Goal: Task Accomplishment & Management: Complete application form

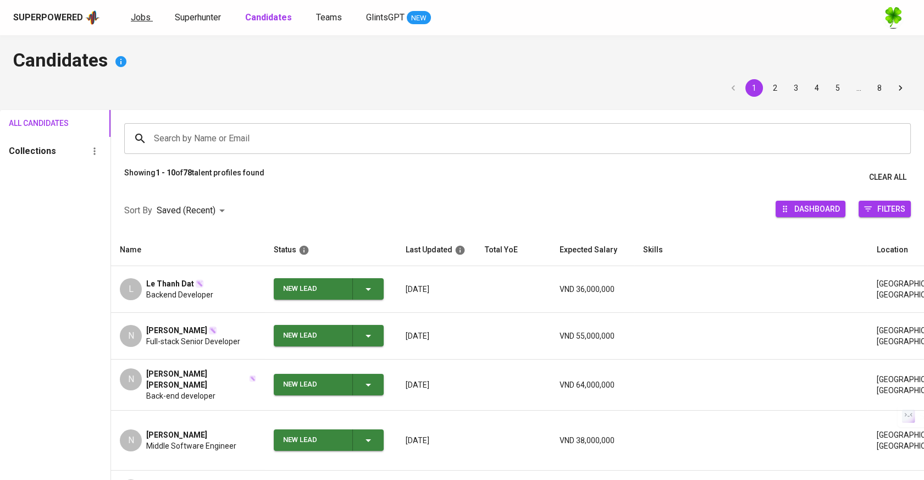
click at [145, 20] on span "Jobs" at bounding box center [141, 17] width 20 height 10
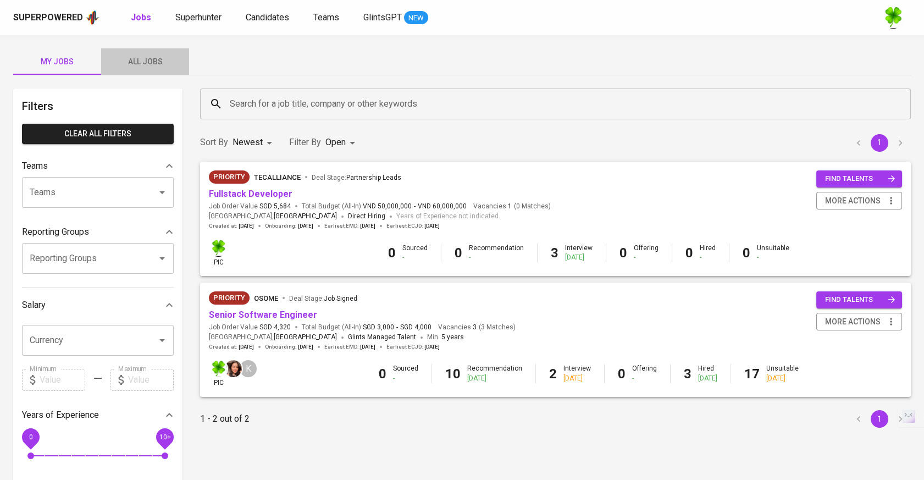
click at [175, 58] on span "All Jobs" at bounding box center [145, 62] width 75 height 14
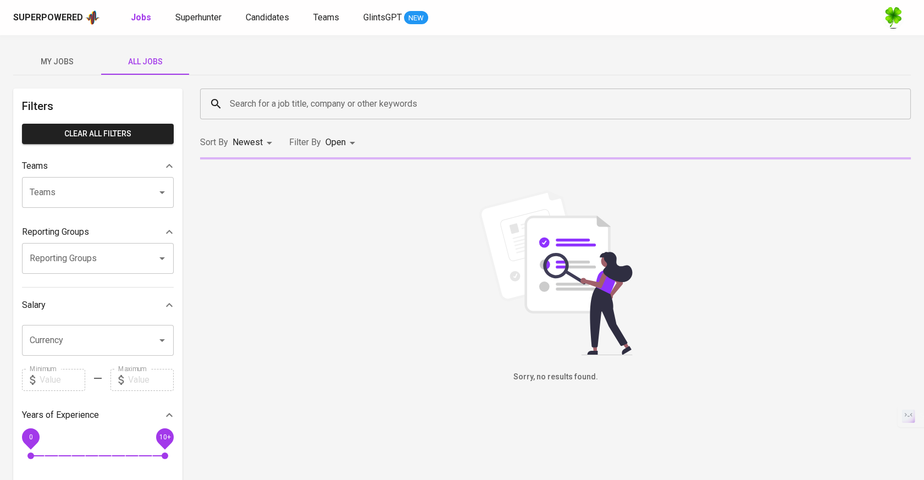
click at [306, 102] on input "Search for a job title, company or other keywords" at bounding box center [558, 103] width 662 height 21
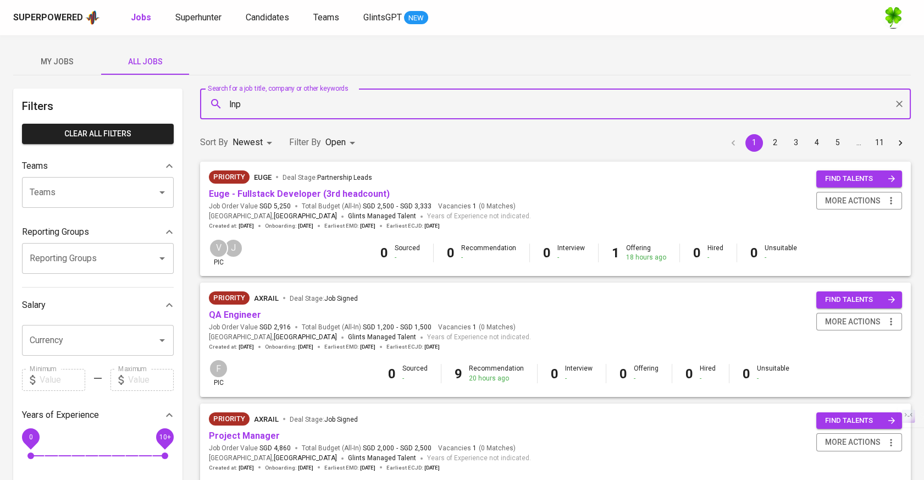
type input "lnp"
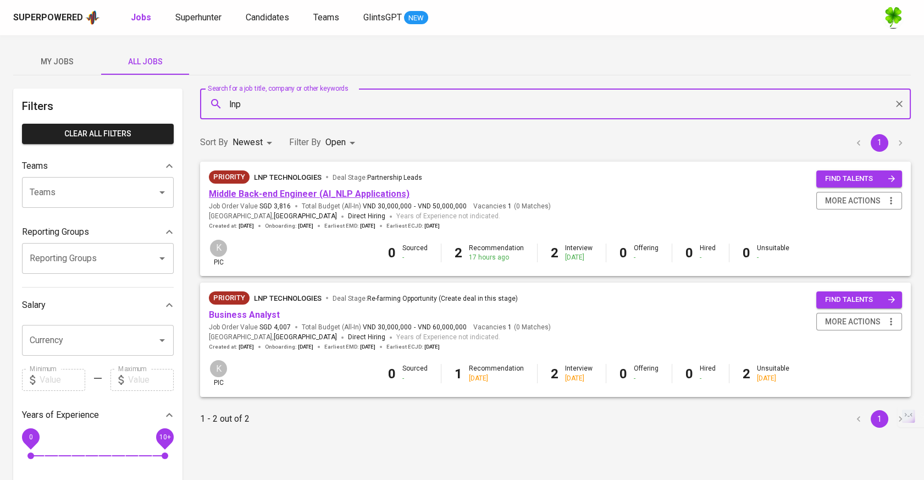
click at [324, 192] on link "Middle Back-end Engineer (AI_NLP Applications)" at bounding box center [309, 194] width 201 height 10
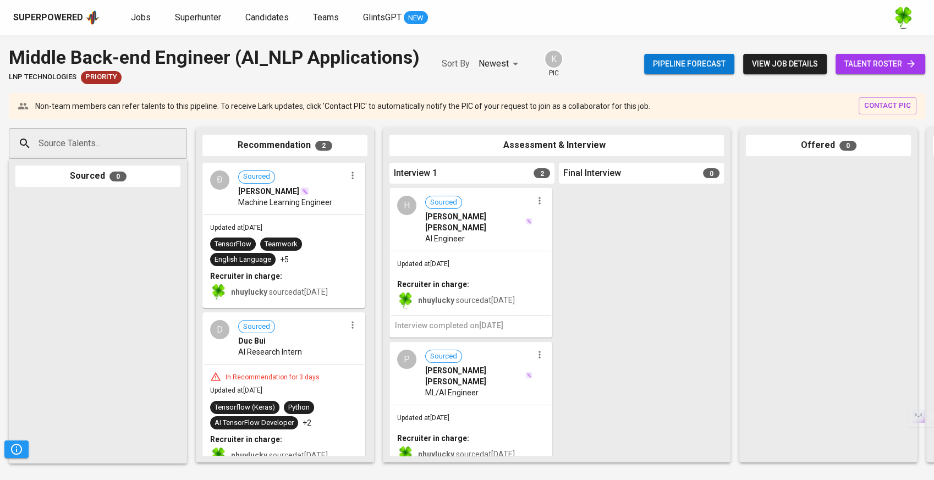
click at [540, 349] on div at bounding box center [539, 354] width 14 height 14
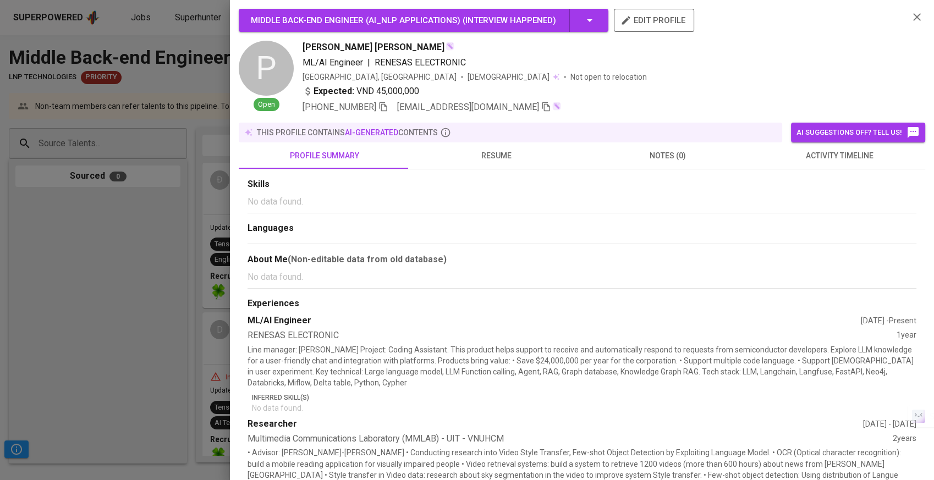
click at [538, 347] on p "Line manager: Mr. Junji Kaido Project: Coding Assistant. This product helps sup…" at bounding box center [581, 366] width 669 height 44
drag, startPoint x: 253, startPoint y: 293, endPoint x: 233, endPoint y: 296, distance: 20.5
click at [234, 296] on div "Middle Back-end Engineer (AI_NLP Applications) ( Interview happened ) edit prof…" at bounding box center [582, 240] width 704 height 480
click at [222, 302] on div at bounding box center [467, 240] width 934 height 480
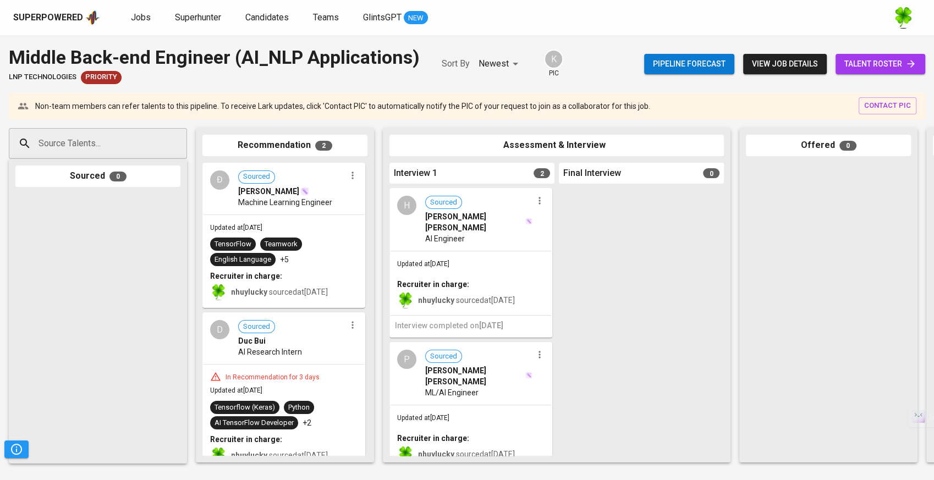
click at [538, 351] on icon "button" at bounding box center [539, 354] width 2 height 7
click at [593, 408] on li "Move to unsuitable" at bounding box center [577, 412] width 99 height 16
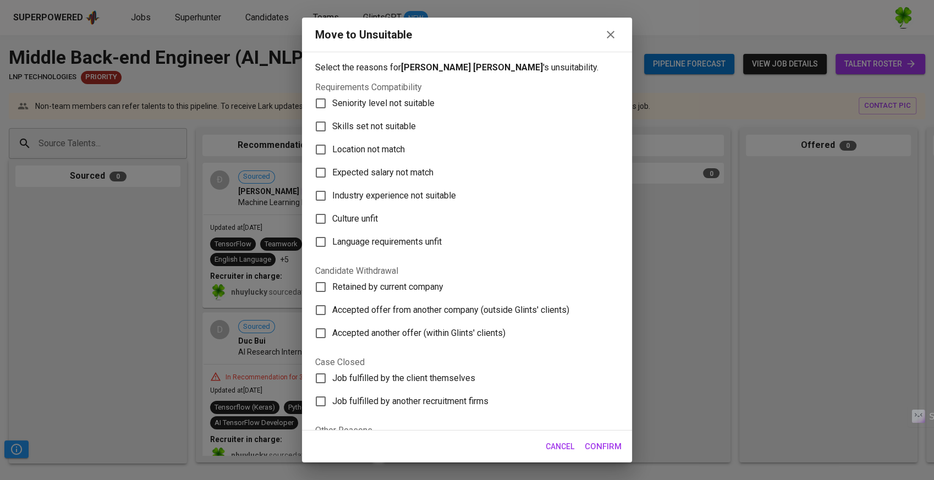
click at [374, 101] on span "Seniority level not suitable" at bounding box center [383, 103] width 102 height 13
click at [332, 101] on input "Seniority level not suitable" at bounding box center [320, 103] width 23 height 23
checkbox input "true"
click at [374, 125] on span "Skills set not suitable" at bounding box center [374, 126] width 84 height 13
click at [332, 125] on input "Skills set not suitable" at bounding box center [320, 126] width 23 height 23
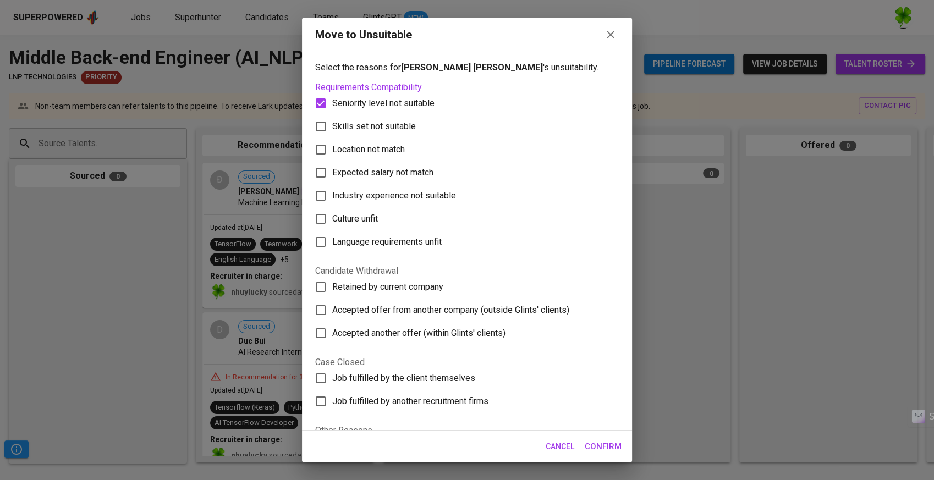
checkbox input "true"
click at [413, 106] on span "Seniority level not suitable" at bounding box center [383, 103] width 102 height 13
click at [332, 106] on input "Seniority level not suitable" at bounding box center [320, 103] width 23 height 23
checkbox input "false"
click at [601, 444] on span "Confirm" at bounding box center [602, 446] width 37 height 14
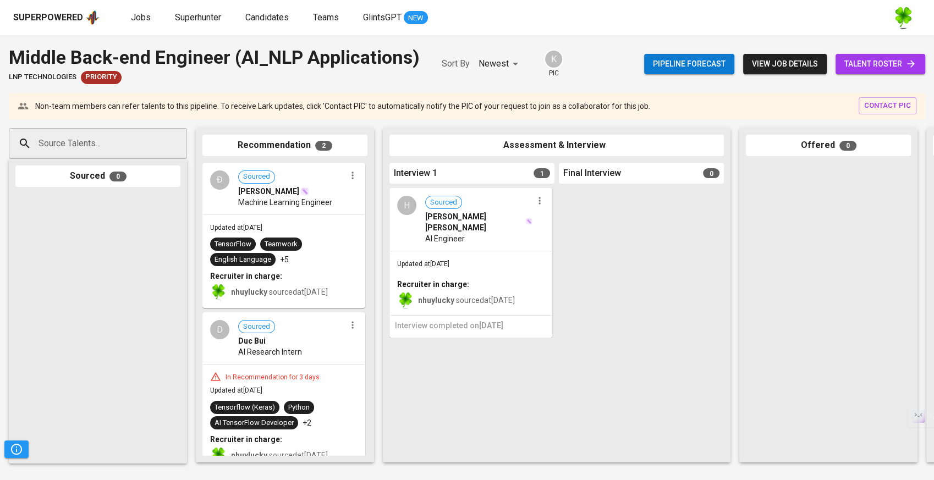
click at [85, 24] on img at bounding box center [92, 17] width 15 height 16
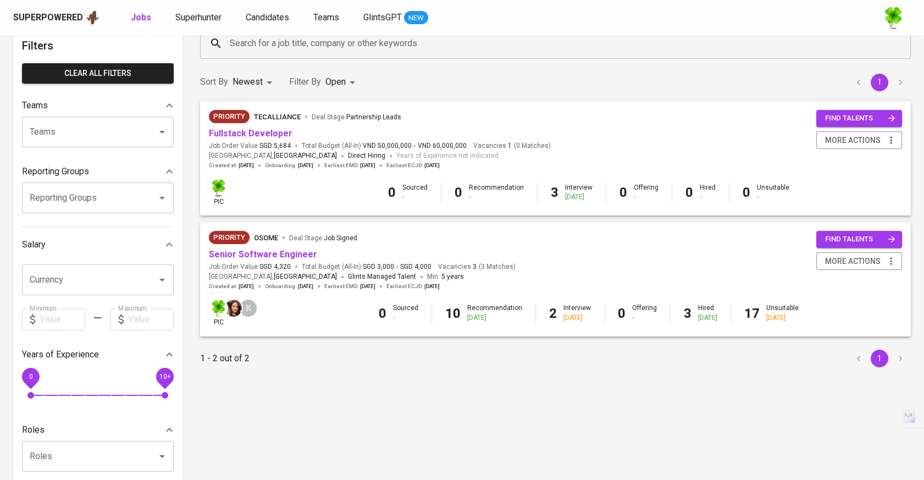
scroll to position [61, 0]
click at [865, 257] on span "more actions" at bounding box center [853, 261] width 56 height 14
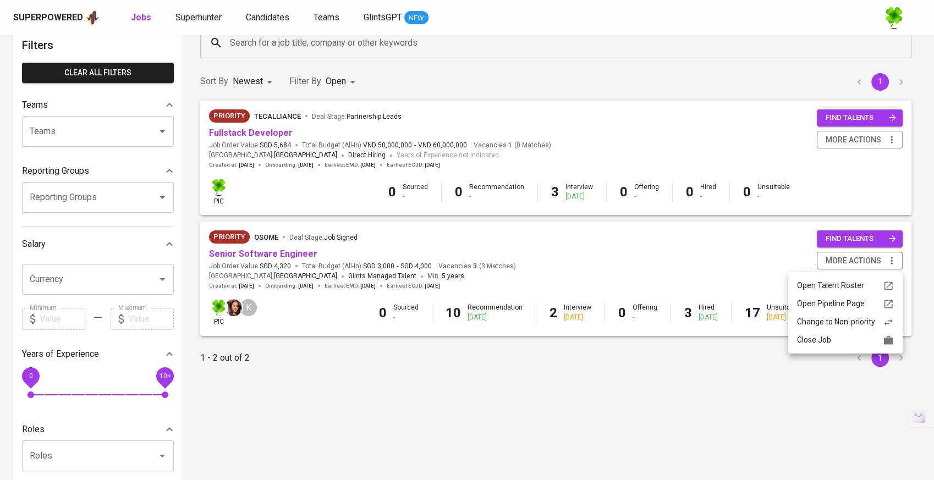
click at [719, 386] on div at bounding box center [467, 240] width 934 height 480
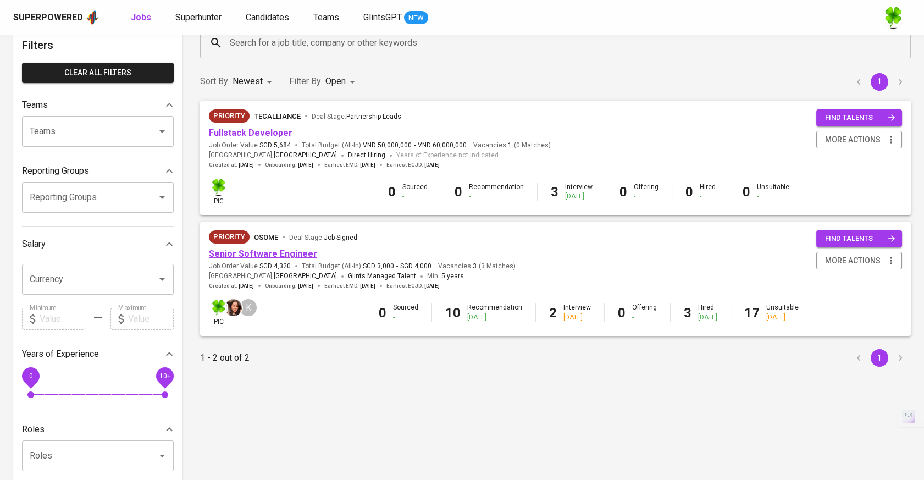
click at [273, 252] on link "Senior Software Engineer" at bounding box center [263, 253] width 108 height 10
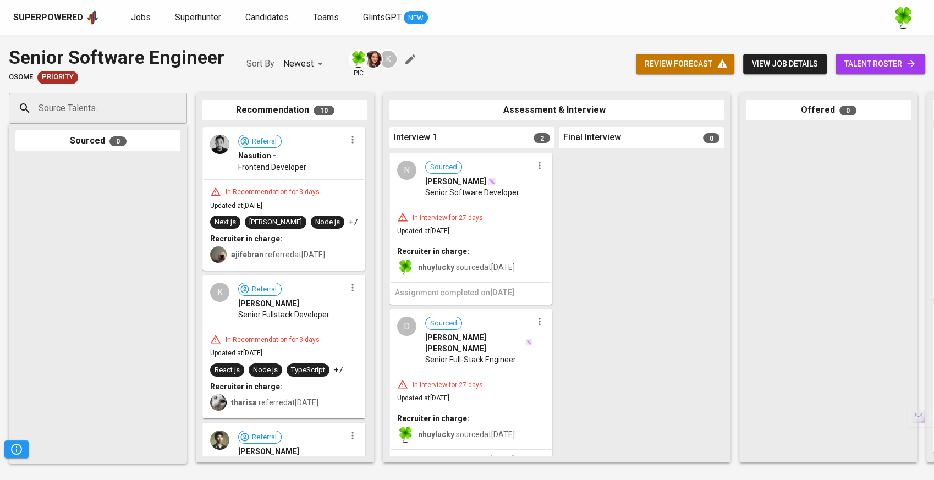
drag, startPoint x: 4, startPoint y: 0, endPoint x: 58, endPoint y: 244, distance: 249.9
click at [58, 244] on div at bounding box center [97, 307] width 165 height 299
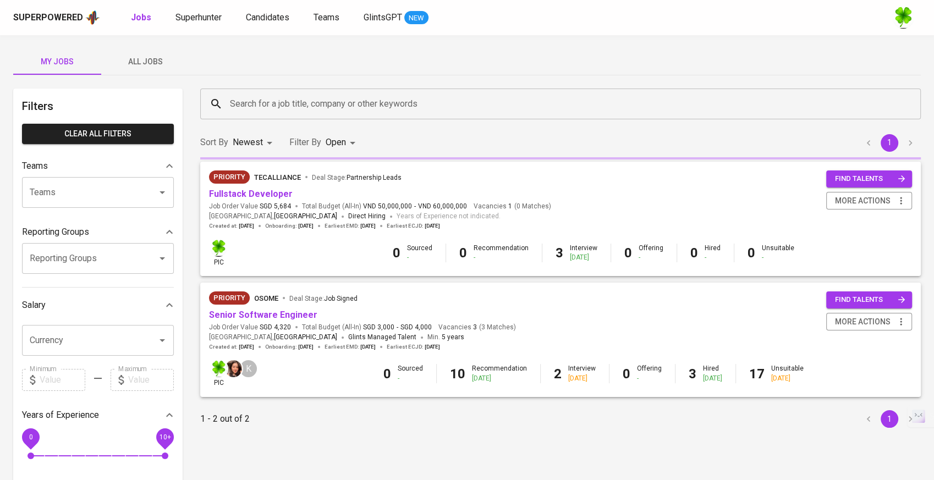
scroll to position [61, 0]
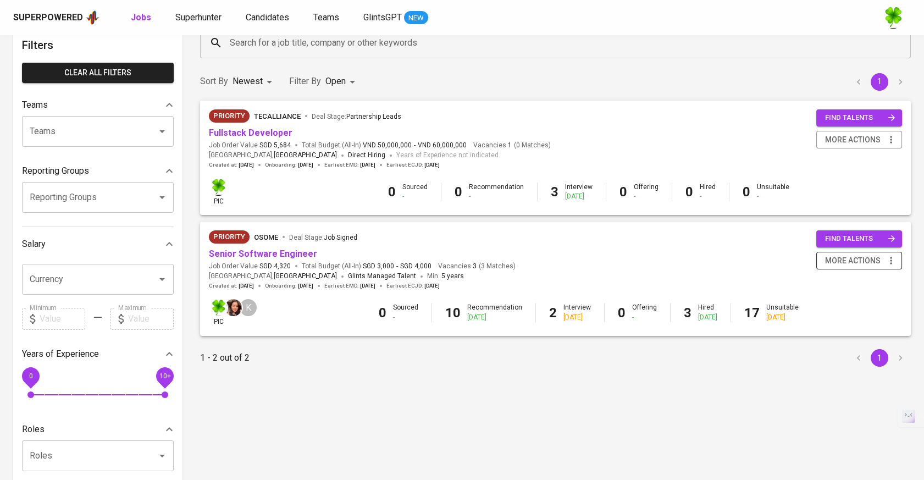
click at [871, 258] on span "more actions" at bounding box center [853, 261] width 56 height 14
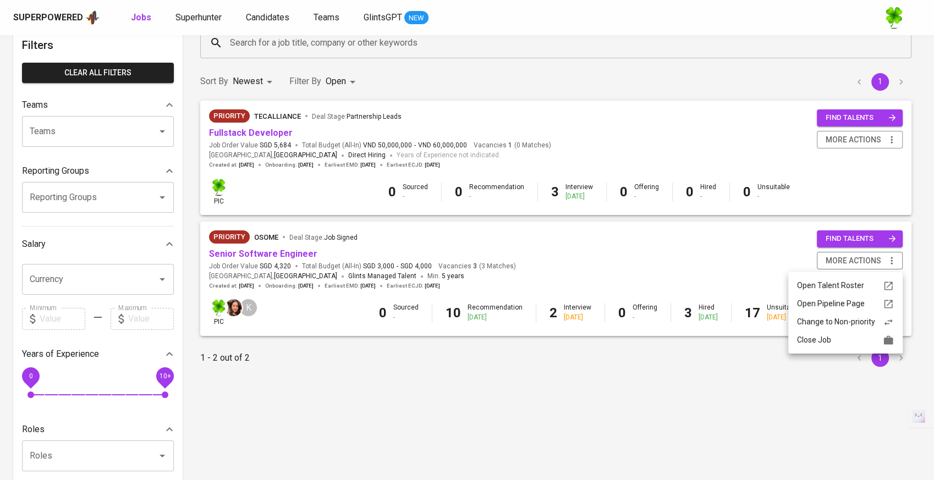
click at [734, 385] on div at bounding box center [467, 240] width 934 height 480
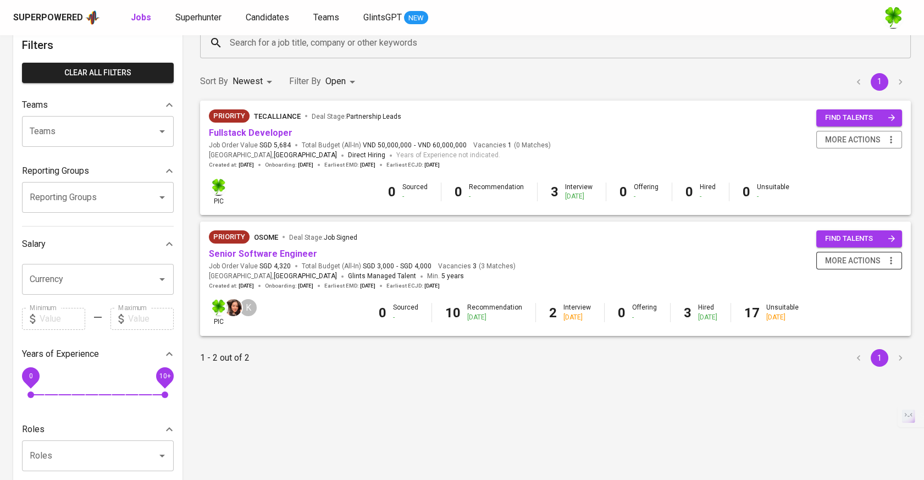
click at [844, 259] on span "more actions" at bounding box center [853, 261] width 56 height 14
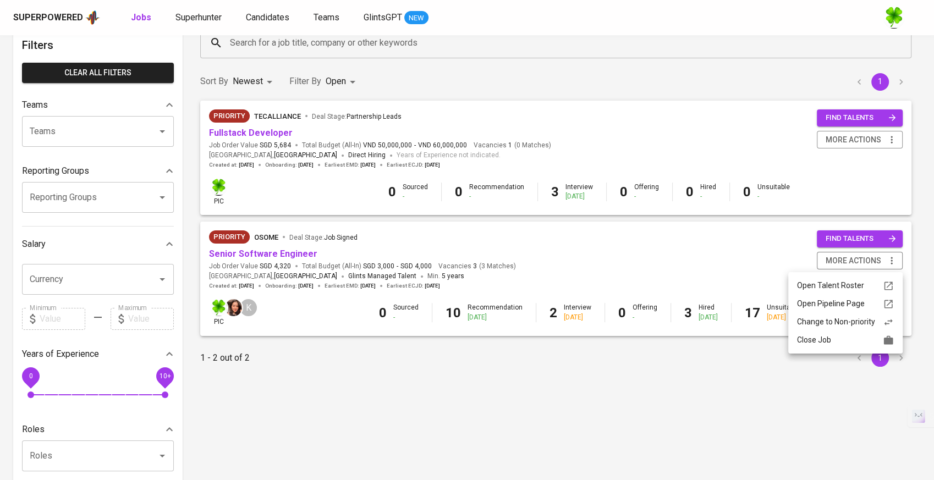
click at [834, 343] on div "Close Job" at bounding box center [845, 340] width 97 height 12
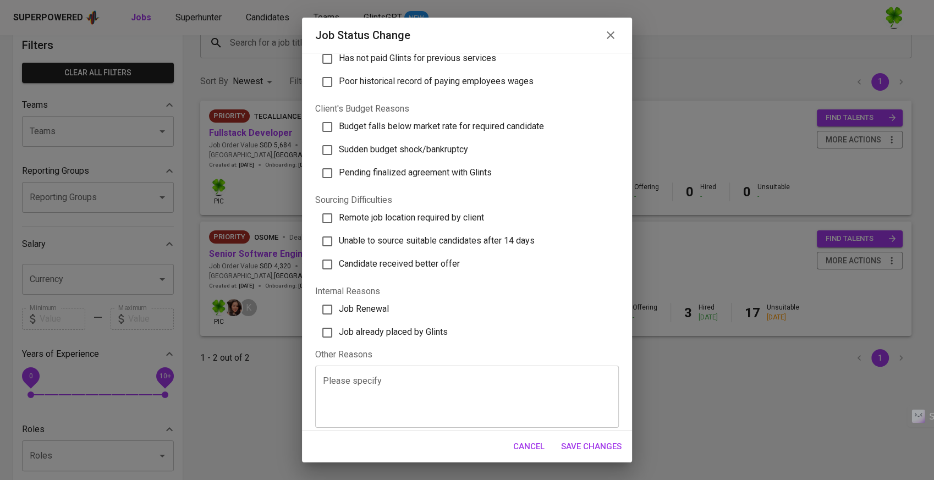
scroll to position [244, 0]
click at [404, 336] on label "Job already placed by Glints" at bounding box center [461, 330] width 296 height 23
click at [339, 336] on input "Job already placed by Glints" at bounding box center [327, 330] width 23 height 23
checkbox input "true"
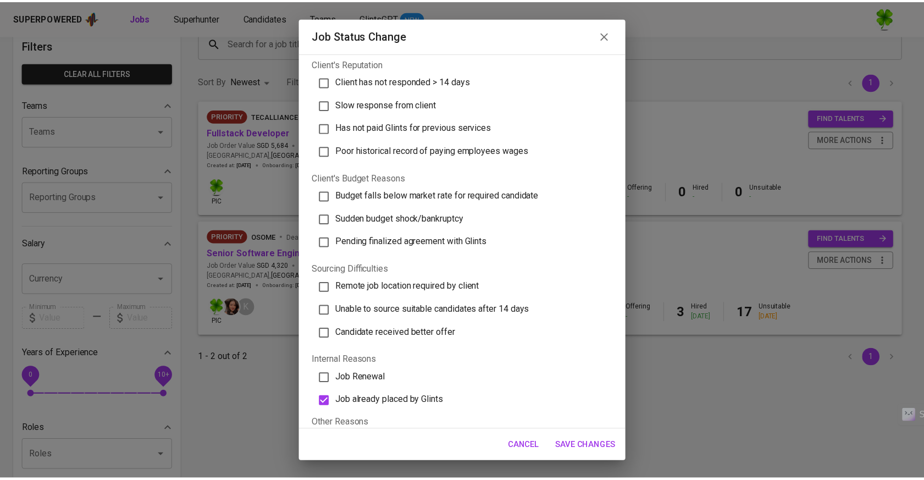
scroll to position [249, 0]
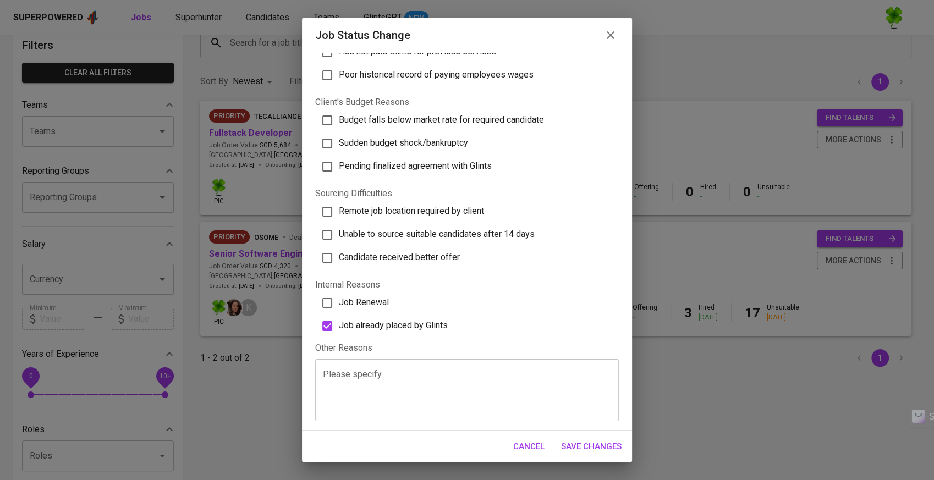
click at [597, 443] on span "Save Changes" at bounding box center [591, 446] width 60 height 14
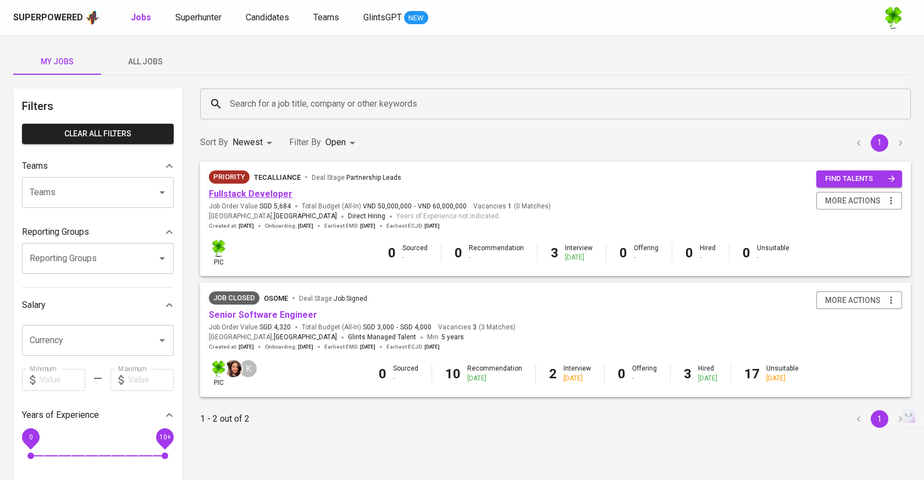
click at [257, 198] on link "Fullstack Developer" at bounding box center [251, 194] width 84 height 10
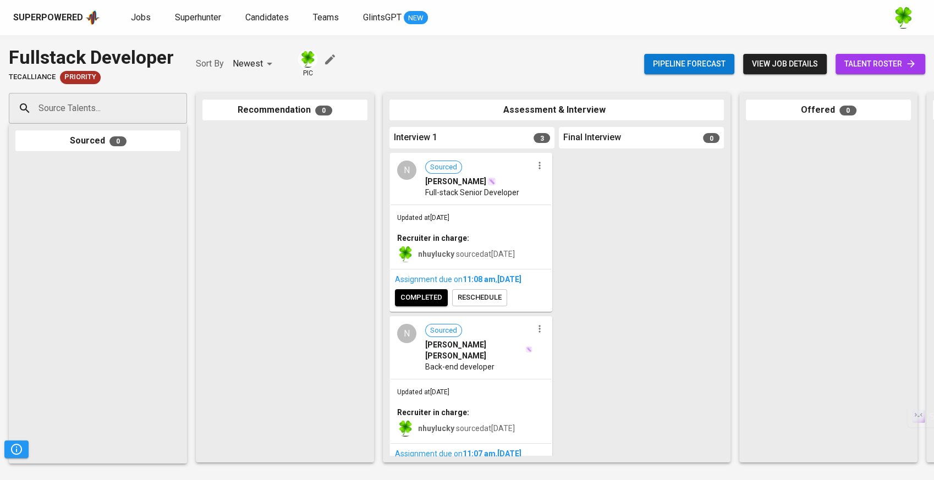
click at [167, 97] on div "Source Talents..." at bounding box center [98, 108] width 178 height 31
paste input "dtoan1402@gmail.com"
type input "dtoan1402@gmail.com"
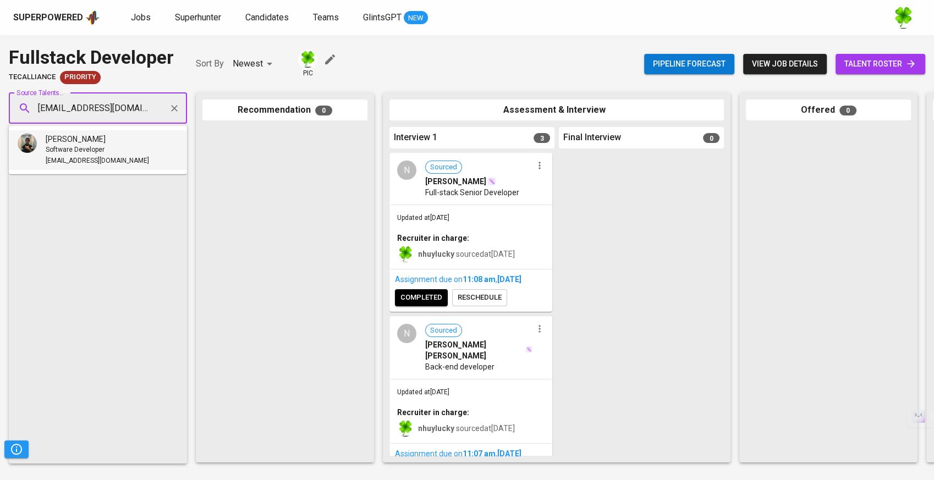
click at [106, 147] on div "Software Developer" at bounding box center [97, 150] width 103 height 11
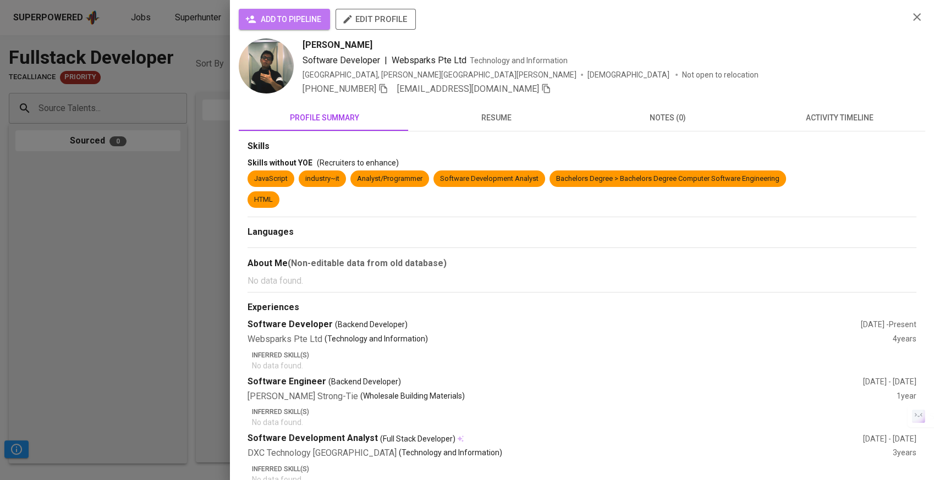
click at [288, 20] on span "add to pipeline" at bounding box center [284, 20] width 74 height 14
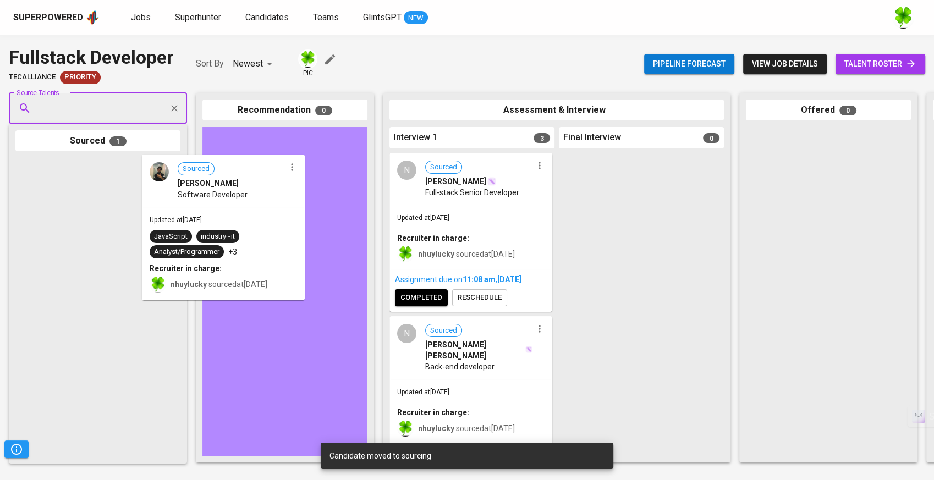
drag, startPoint x: 106, startPoint y: 200, endPoint x: 300, endPoint y: 196, distance: 194.1
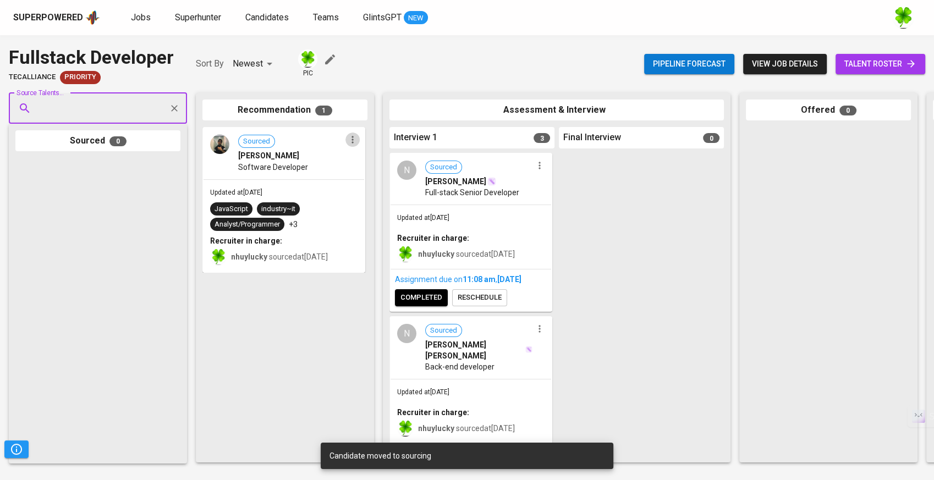
click at [352, 141] on icon "button" at bounding box center [352, 139] width 11 height 11
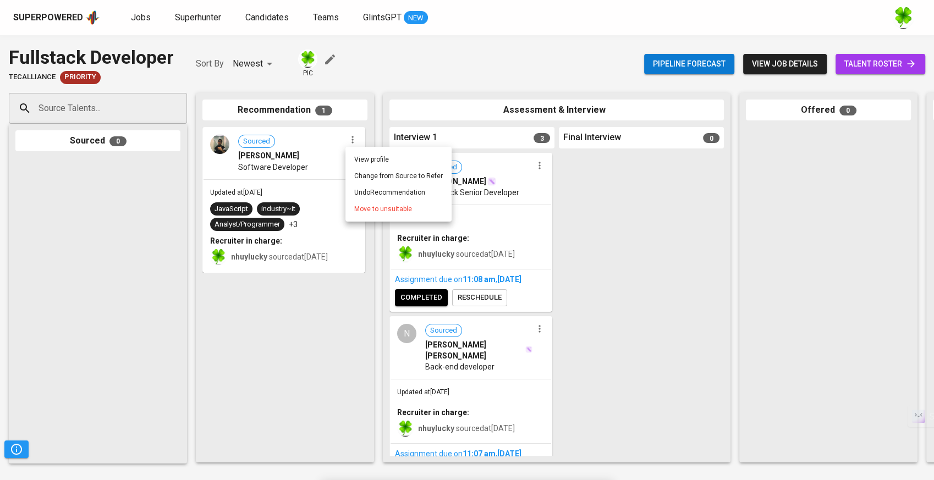
click at [332, 146] on div at bounding box center [467, 240] width 934 height 480
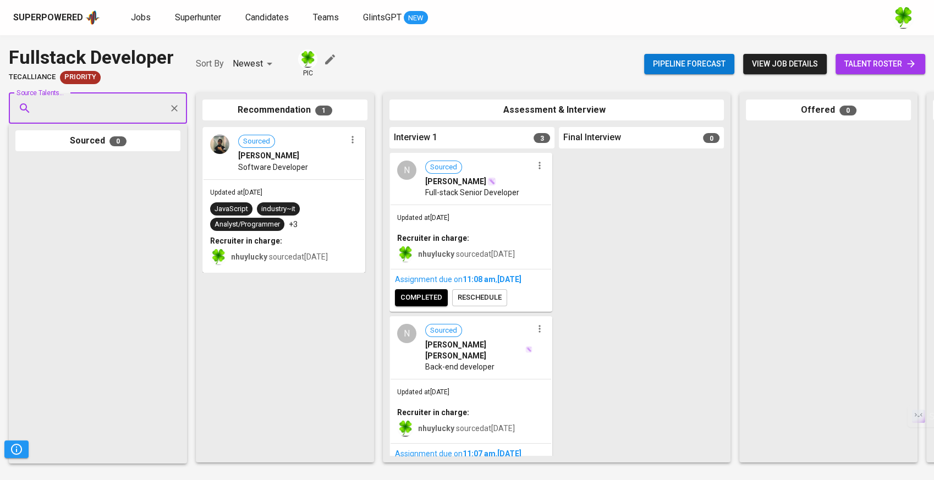
click at [325, 147] on span "Sourced Tran Toan" at bounding box center [291, 148] width 107 height 26
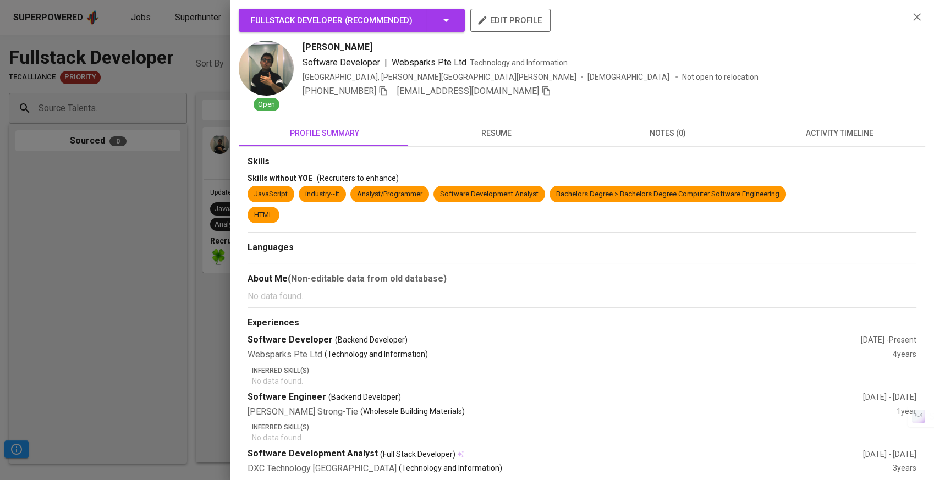
click at [484, 16] on icon "button" at bounding box center [482, 20] width 11 height 11
click at [198, 176] on div at bounding box center [467, 240] width 934 height 480
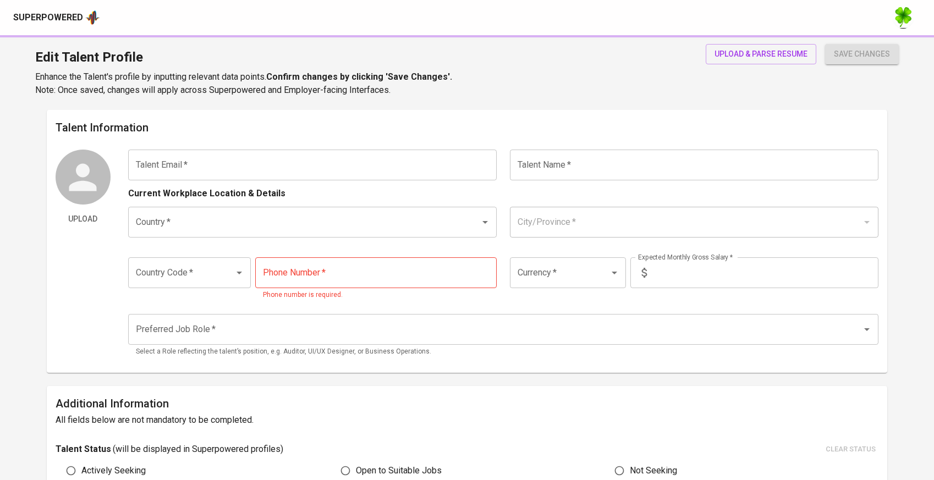
type input "[EMAIL_ADDRESS][DOMAIN_NAME]"
type input "[PERSON_NAME]"
type input "[GEOGRAPHIC_DATA]"
type input "[PERSON_NAME][GEOGRAPHIC_DATA][PERSON_NAME]"
type input "+84"
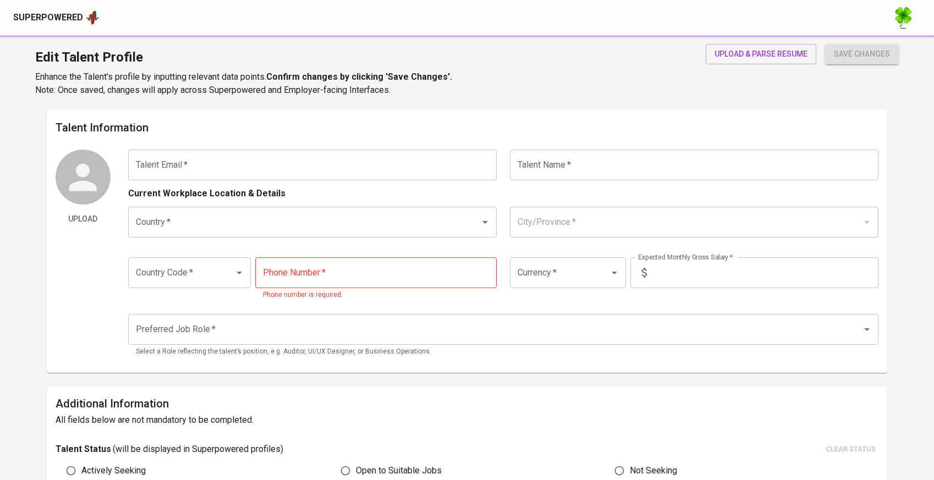
type input "[PHONE_NUMBER]"
type input "VND"
radio input "true"
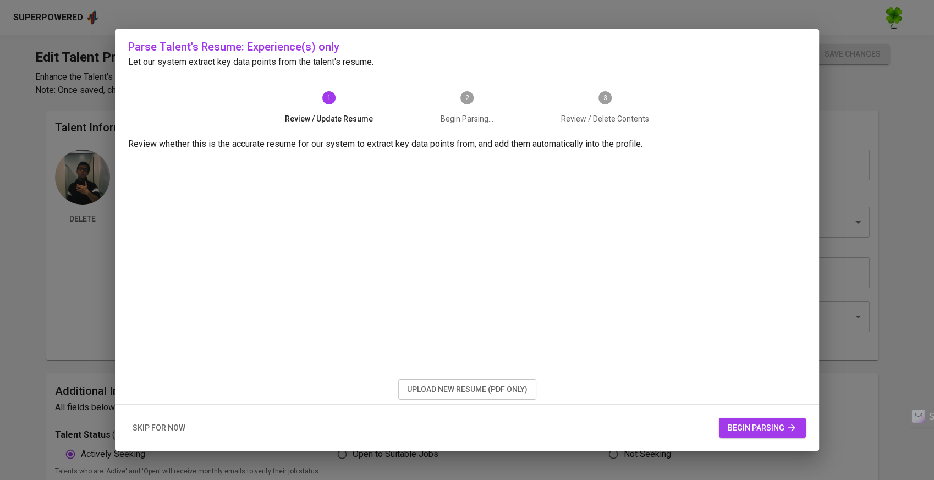
click at [408, 389] on span "upload new resume (pdf only)" at bounding box center [467, 390] width 120 height 14
click at [756, 425] on span "begin parsing" at bounding box center [761, 428] width 69 height 14
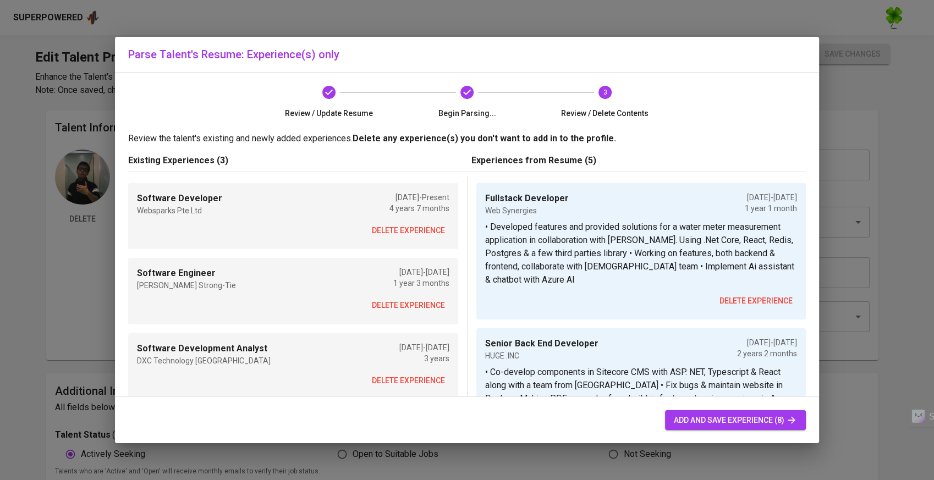
click at [410, 222] on button "delete experience" at bounding box center [408, 230] width 82 height 20
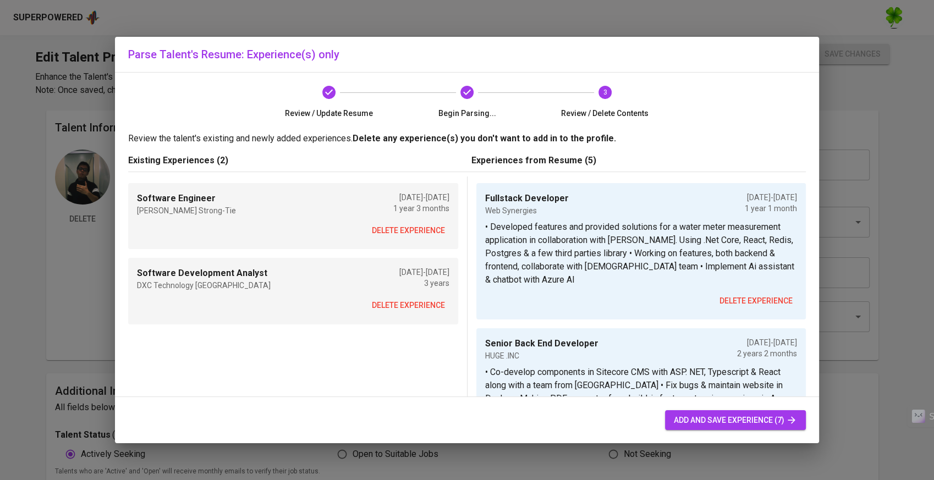
click at [409, 228] on span "delete experience" at bounding box center [408, 231] width 73 height 14
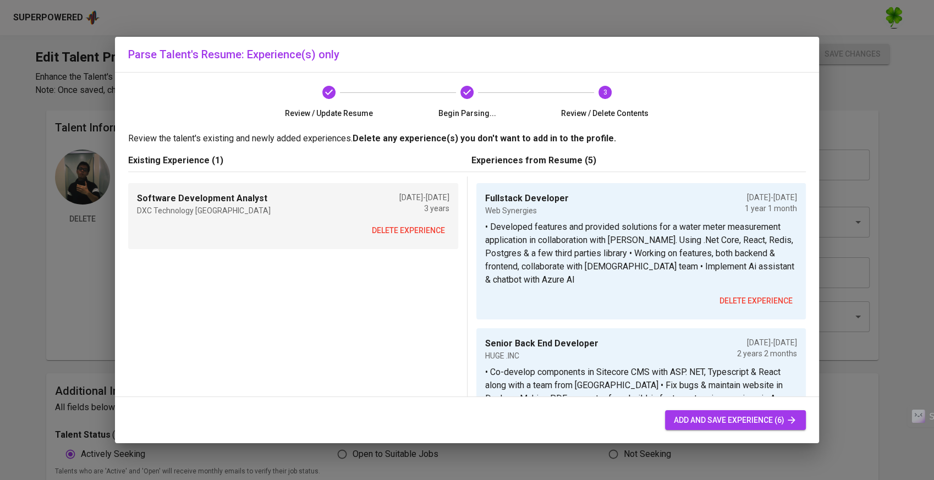
click at [409, 228] on span "delete experience" at bounding box center [408, 231] width 73 height 14
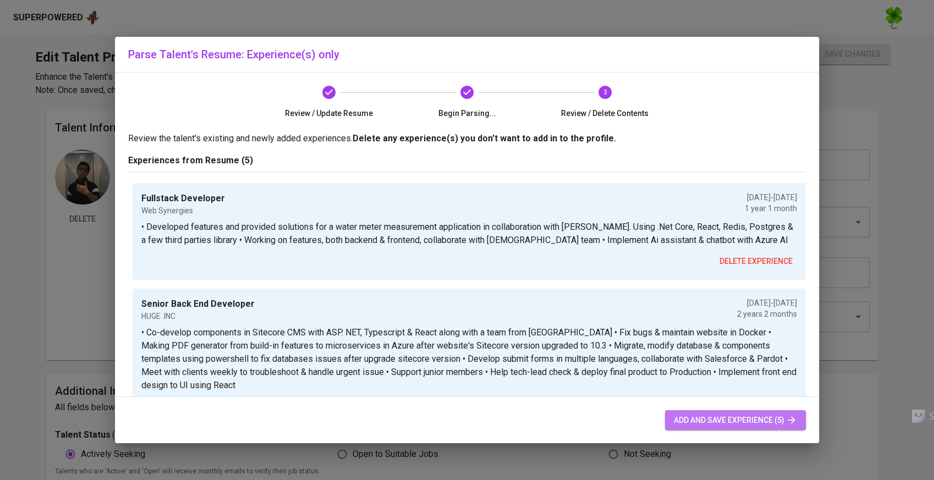
click at [701, 416] on span "add and save experience (5)" at bounding box center [734, 420] width 123 height 14
type input "Fullstack Developer"
type input "Web Synergies"
checkbox input "false"
type input "[DATE]"
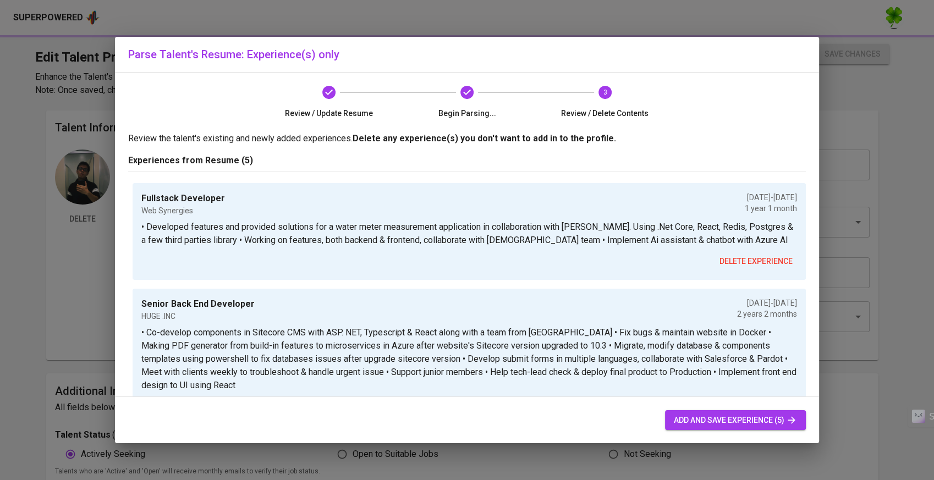
type input "[DATE]"
type textarea "• Developed features and provided solutions for a water meter measurement appli…"
type input "Senior Back End Developer"
type input "HUGE .INC"
type input "[DATE]"
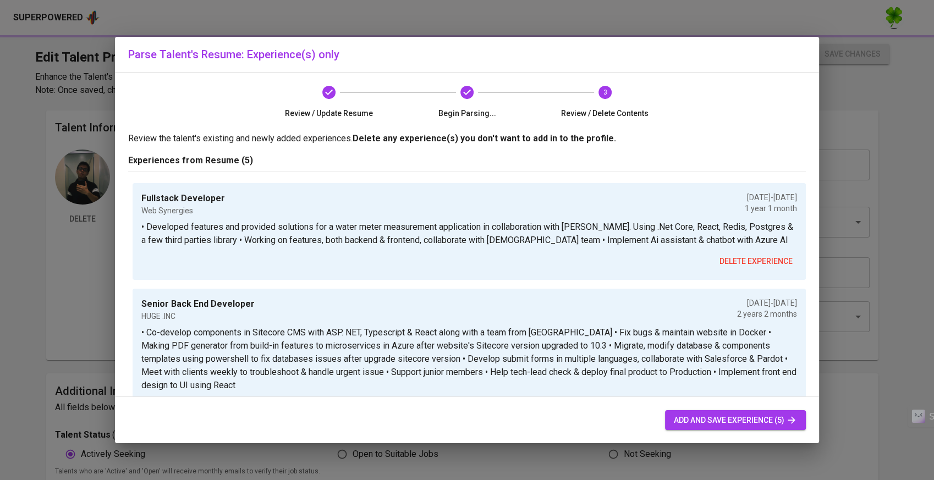
type input "[DATE]"
type textarea "• Co-develop components in Sitecore CMS with ASP. NET, Typescript & React along…"
type input "Full-stack Developer"
type input "WEBSAPRK [GEOGRAPHIC_DATA]"
type input "[DATE]"
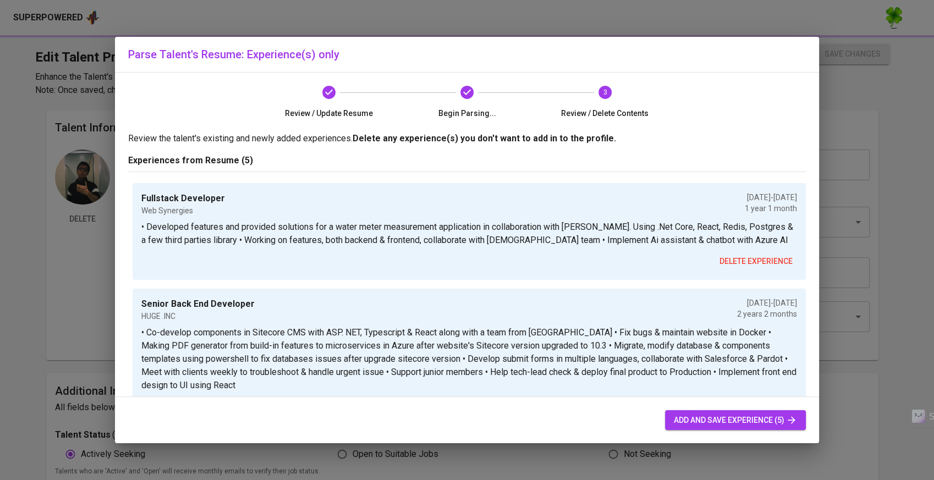
type input "[DATE]"
type textarea "Working on multiple projects which are all developed in Sitefinity CMS with [DO…"
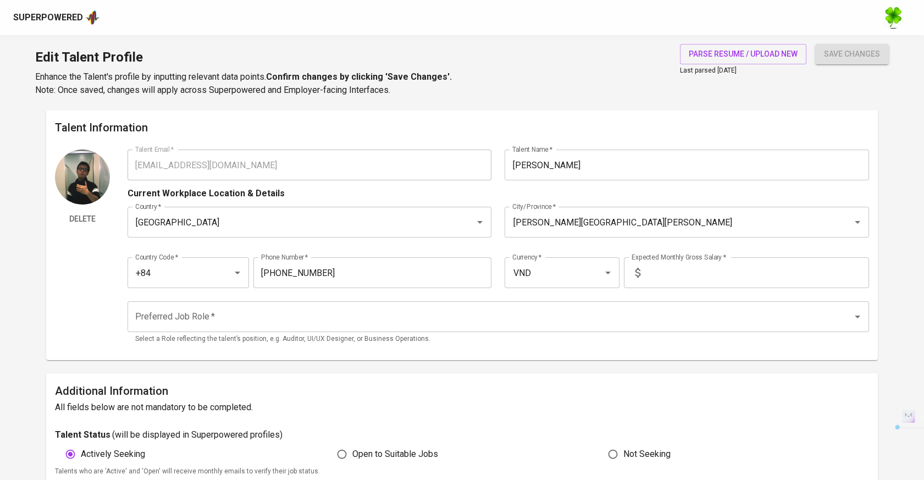
click at [94, 153] on div "Delete Talent Email   * [EMAIL_ADDRESS][DOMAIN_NAME] Talent Email * Talent Name…" at bounding box center [462, 251] width 814 height 202
